Goal: Information Seeking & Learning: Find specific page/section

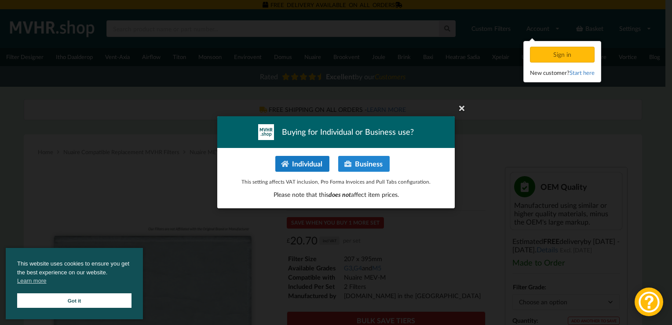
click at [317, 164] on button "Individual" at bounding box center [302, 164] width 54 height 16
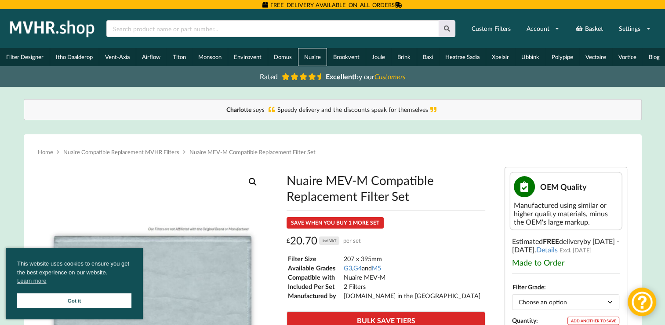
click at [306, 57] on link "Nuaire" at bounding box center [312, 57] width 29 height 18
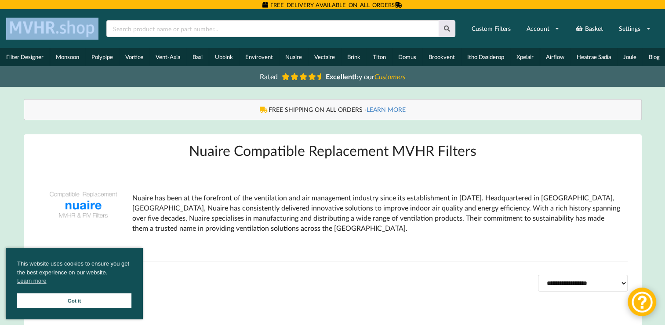
drag, startPoint x: 665, startPoint y: 29, endPoint x: 665, endPoint y: 38, distance: 8.8
click at [665, 38] on header "Home Basket Account Shop by Brand Filter Designer Catalogue VAT Included Custom…" at bounding box center [332, 47] width 665 height 77
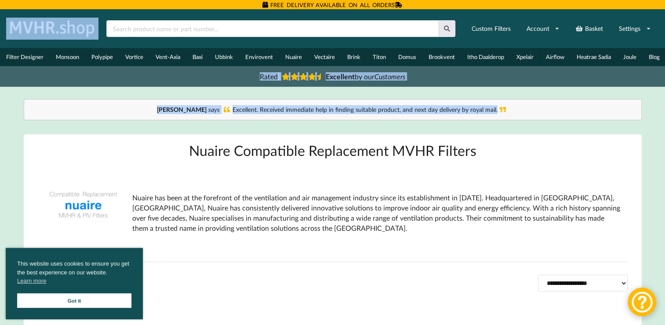
drag, startPoint x: 665, startPoint y: 38, endPoint x: 671, endPoint y: 23, distance: 15.8
click at [665, 23] on html "FREE DELIVERY AVAILABLE ON ALL ORDERS Home Basket Account Shop by Brand Filter …" at bounding box center [332, 162] width 665 height 325
click at [201, 23] on input "text" at bounding box center [272, 28] width 332 height 17
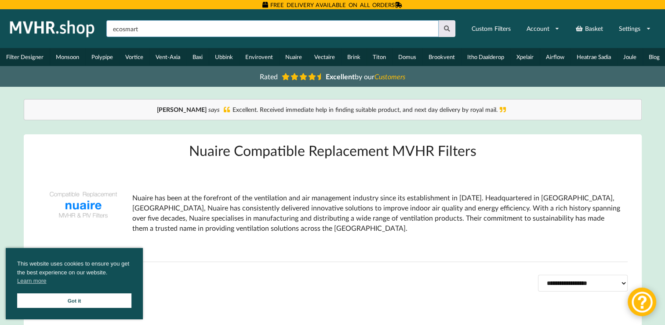
type input "ecosmart"
click at [439, 20] on button at bounding box center [447, 28] width 17 height 17
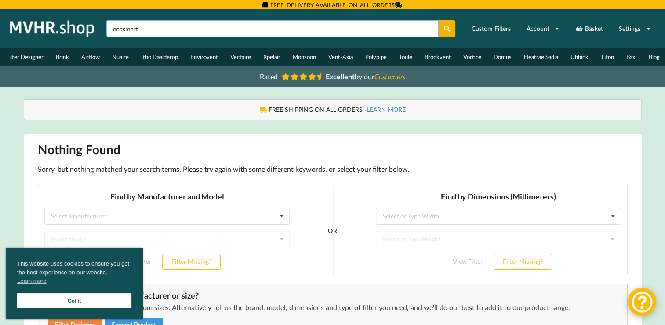
click at [173, 29] on input "ecosmart" at bounding box center [272, 28] width 332 height 17
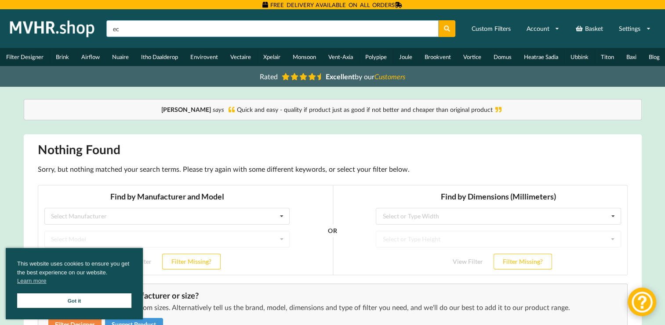
type input "e"
type input "mev eco"
click at [439, 20] on button at bounding box center [447, 28] width 17 height 17
